Goal: Transaction & Acquisition: Download file/media

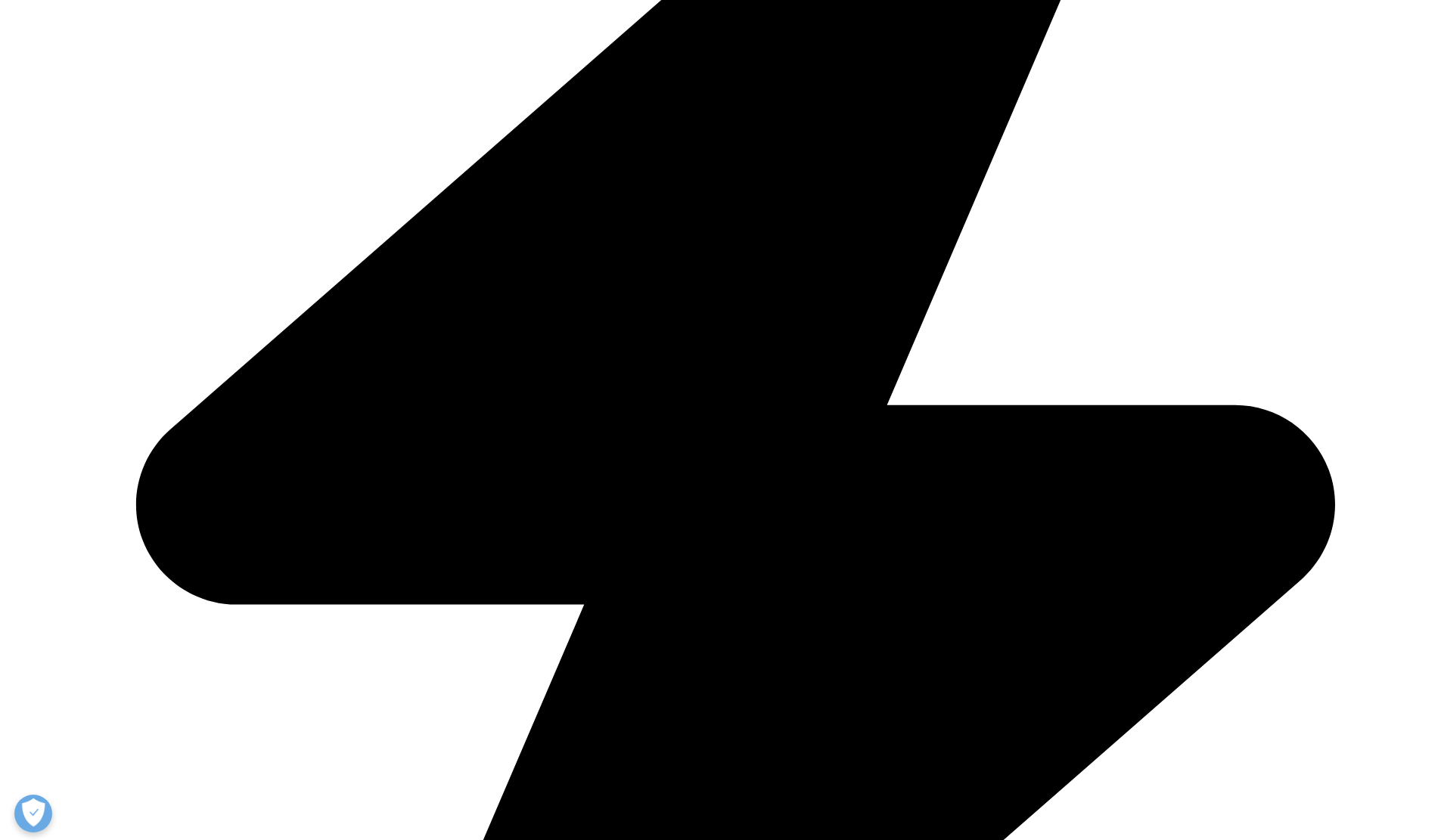
scroll to position [660, 0]
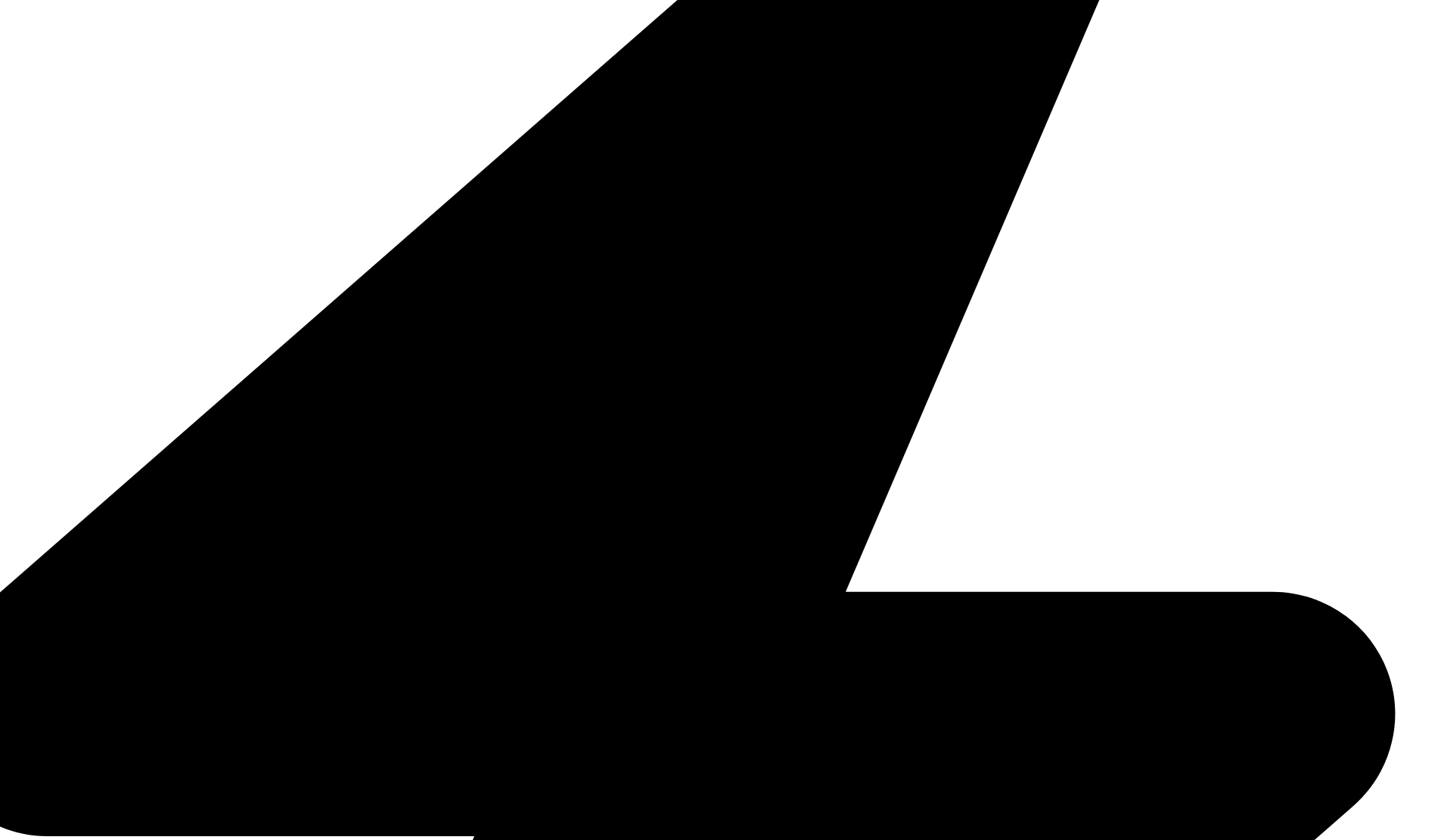
scroll to position [429, 0]
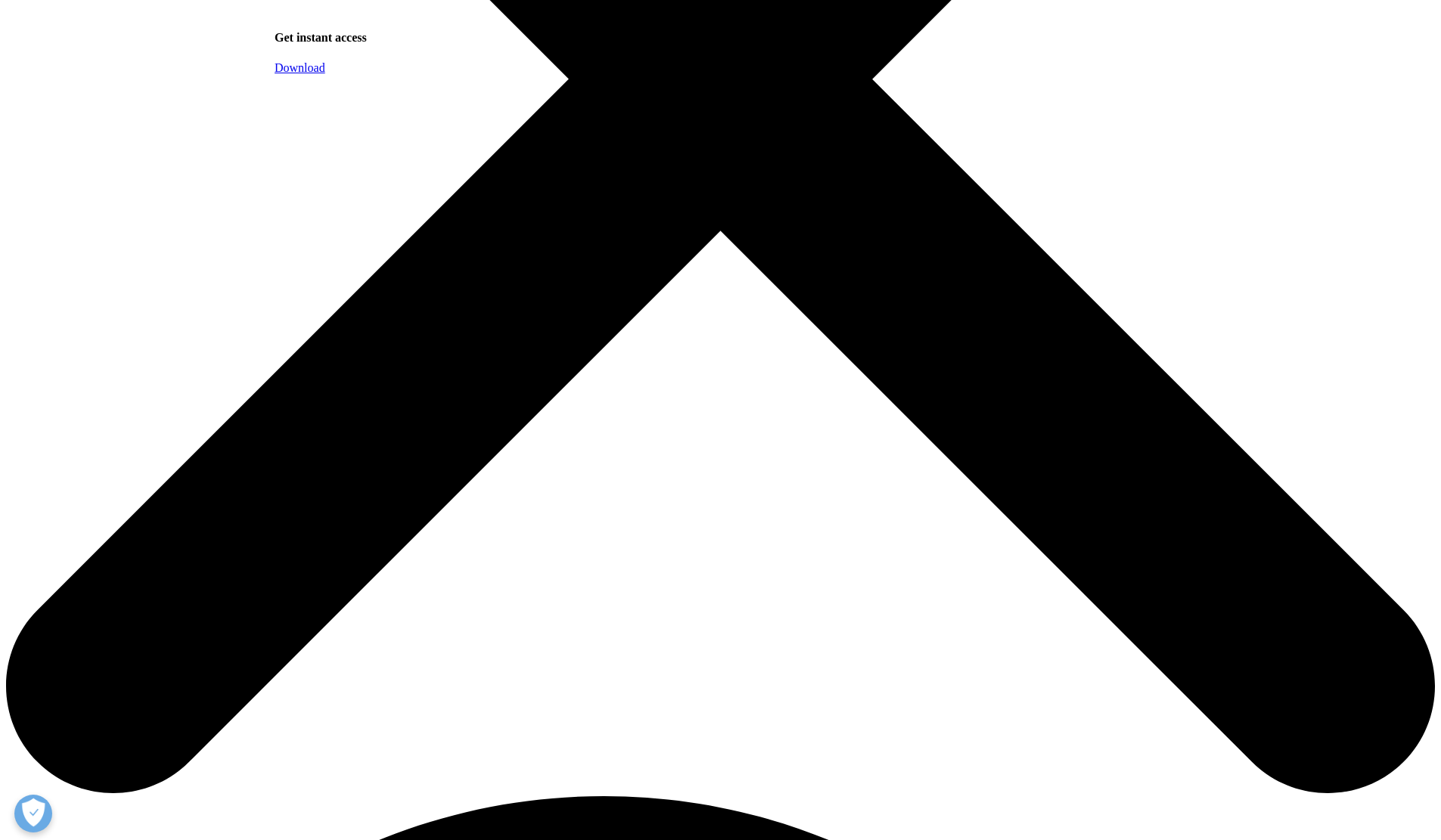
scroll to position [707, 0]
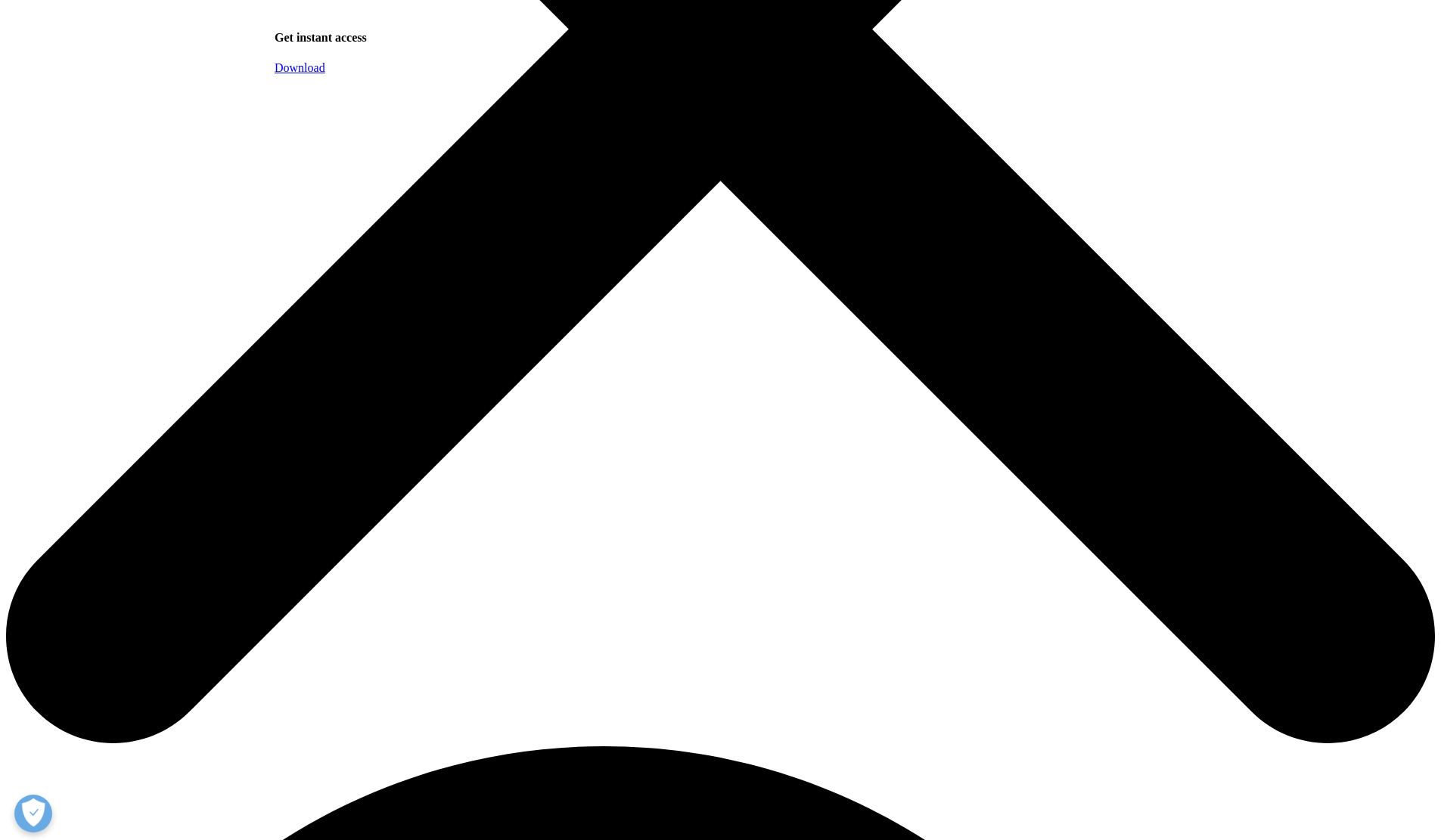
click at [325, 74] on link "Download" at bounding box center [300, 68] width 50 height 13
